Goal: Navigation & Orientation: Find specific page/section

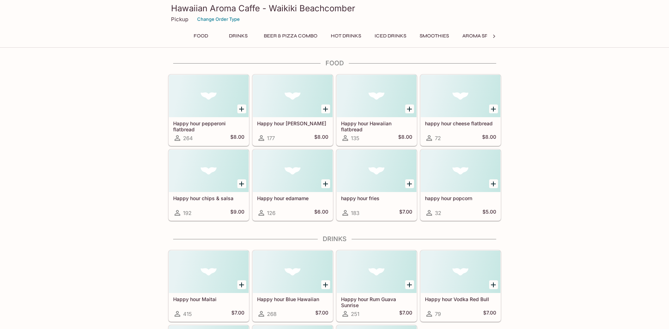
click at [493, 37] on icon at bounding box center [494, 36] width 7 height 7
click at [265, 35] on button "Beer and Wine" at bounding box center [252, 36] width 48 height 10
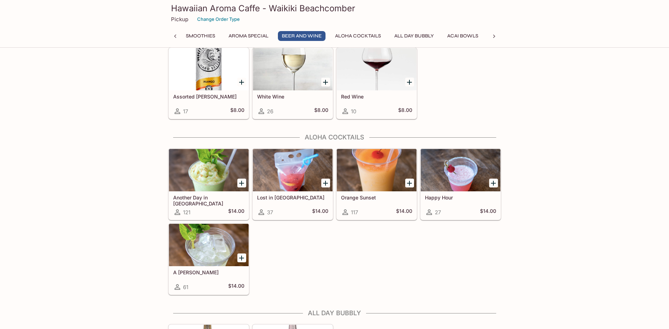
scroll to position [1630, 0]
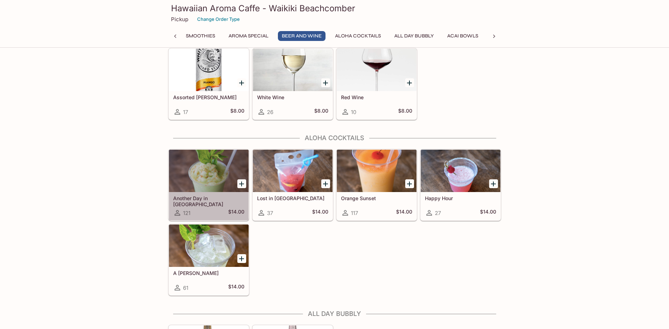
click at [222, 168] on div at bounding box center [209, 171] width 80 height 42
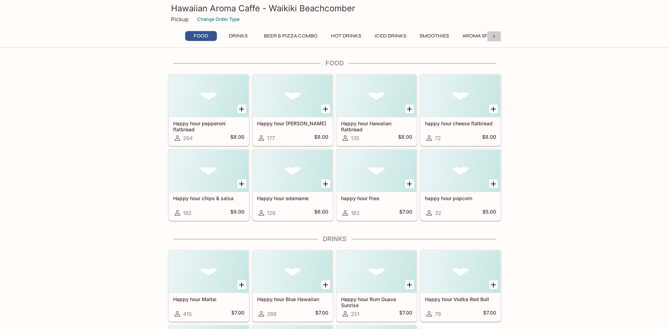
click at [492, 38] on icon at bounding box center [494, 36] width 7 height 7
click at [427, 36] on button "Acai Bowls" at bounding box center [412, 36] width 39 height 10
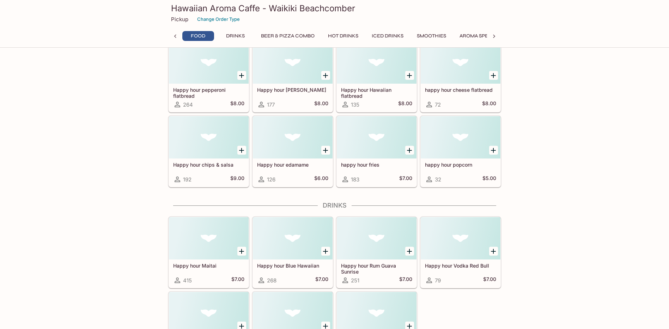
scroll to position [0, 0]
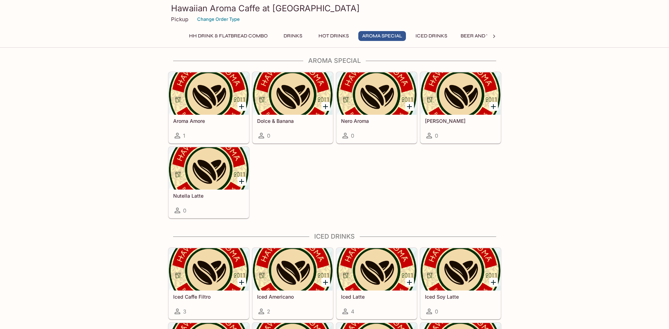
scroll to position [706, 0]
